Goal: Find specific page/section: Find specific page/section

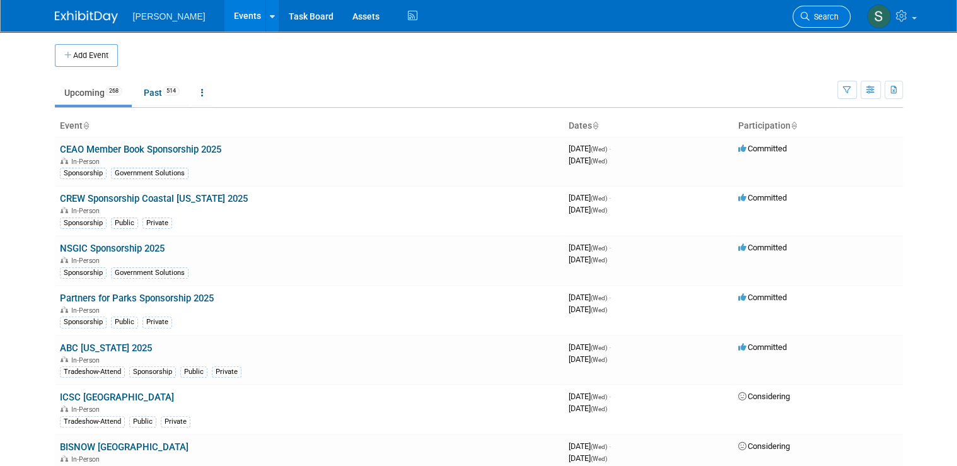
click at [471, 16] on span "Search" at bounding box center [823, 16] width 29 height 9
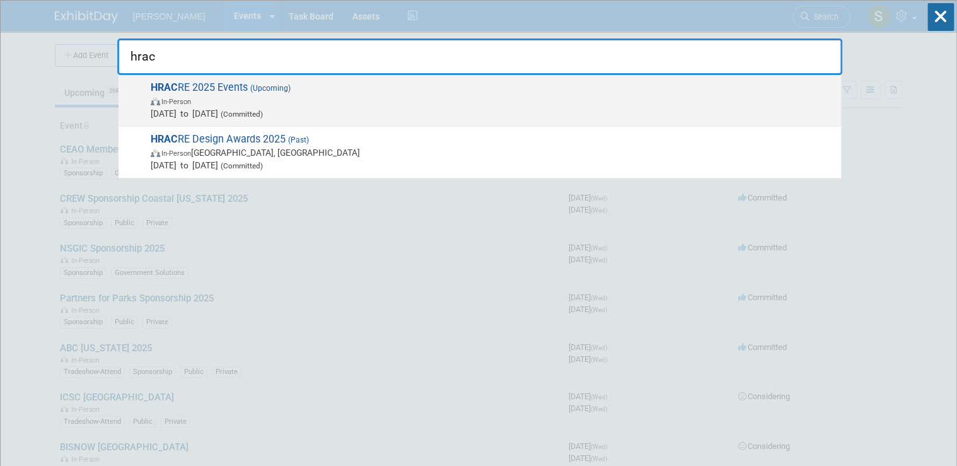
type input "hrac"
click at [471, 95] on span "In-Person" at bounding box center [493, 101] width 684 height 13
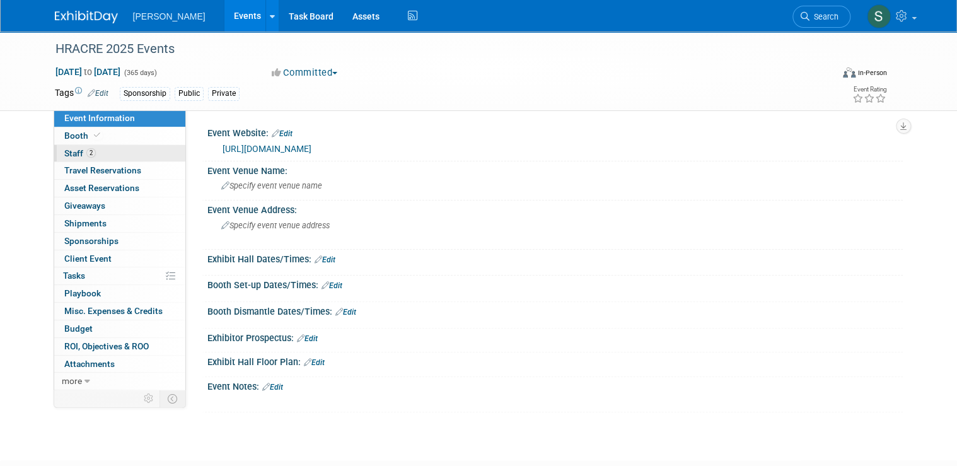
click at [119, 156] on link "2 Staff 2" at bounding box center [119, 153] width 131 height 17
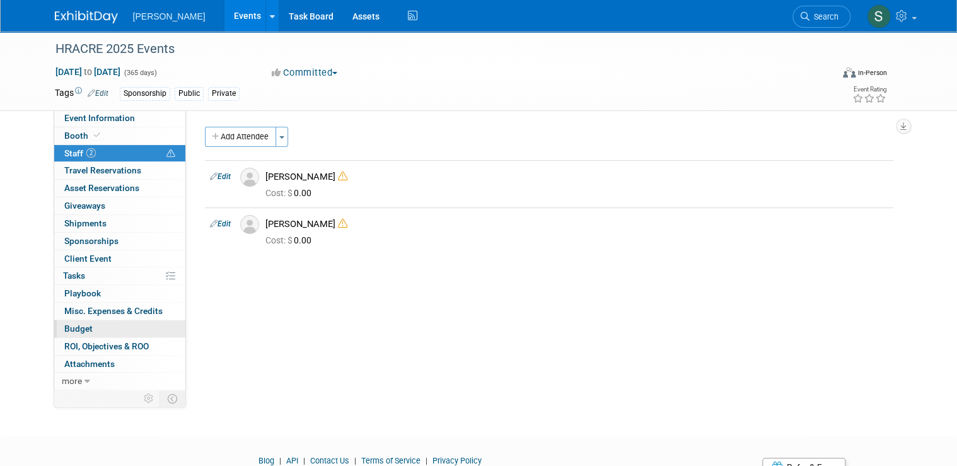
click at [95, 324] on link "Budget" at bounding box center [119, 328] width 131 height 17
